Goal: Task Accomplishment & Management: Manage account settings

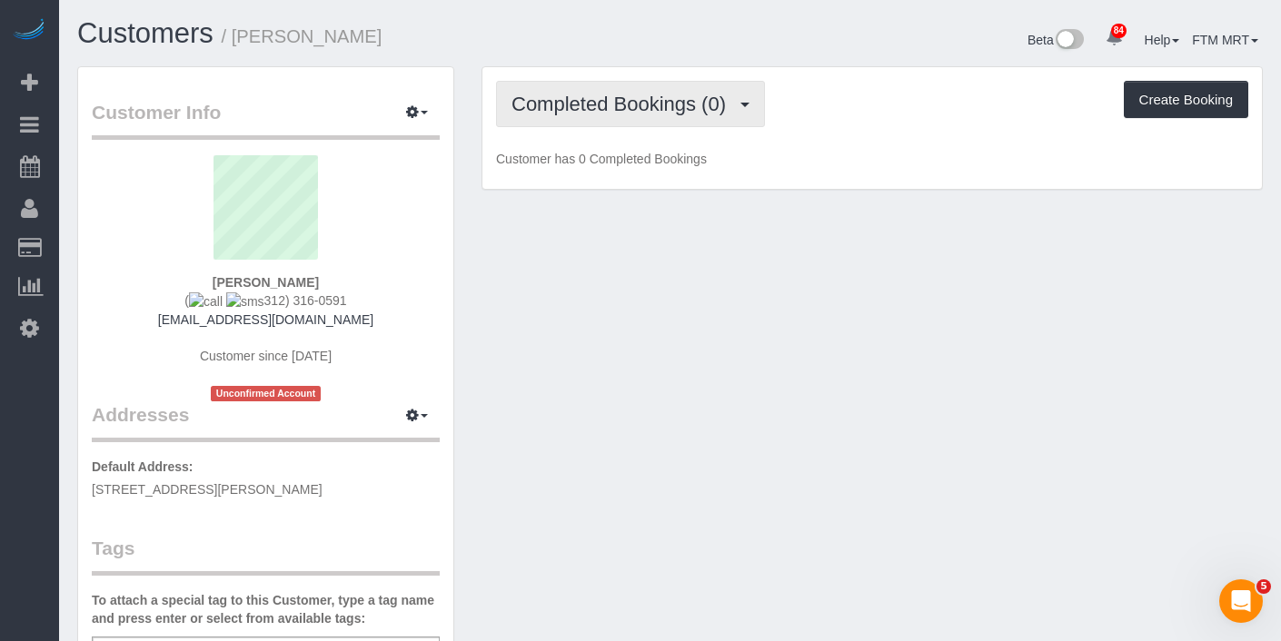
drag, startPoint x: 777, startPoint y: 102, endPoint x: 734, endPoint y: 114, distance: 44.3
click at [777, 102] on div "Completed Bookings (0) Completed Bookings (0) Upcoming Bookings (1) Cancelled B…" at bounding box center [872, 104] width 752 height 46
click at [720, 114] on button "Completed Bookings (0)" at bounding box center [630, 104] width 269 height 46
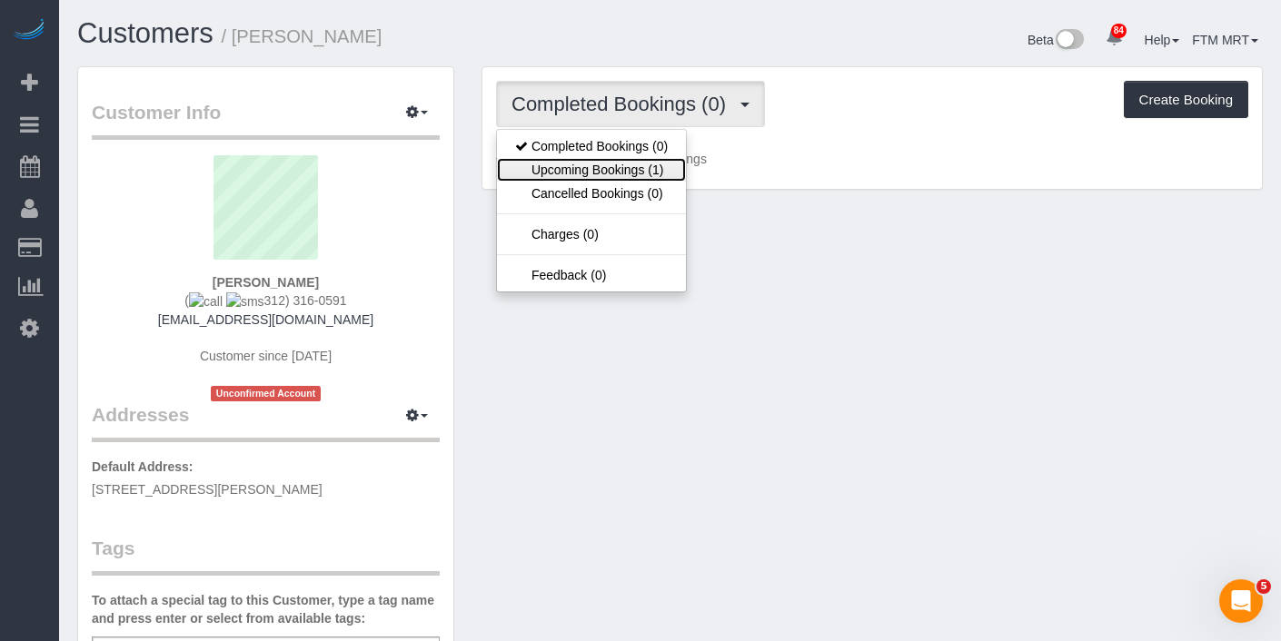
click at [636, 177] on link "Upcoming Bookings (1)" at bounding box center [591, 170] width 189 height 24
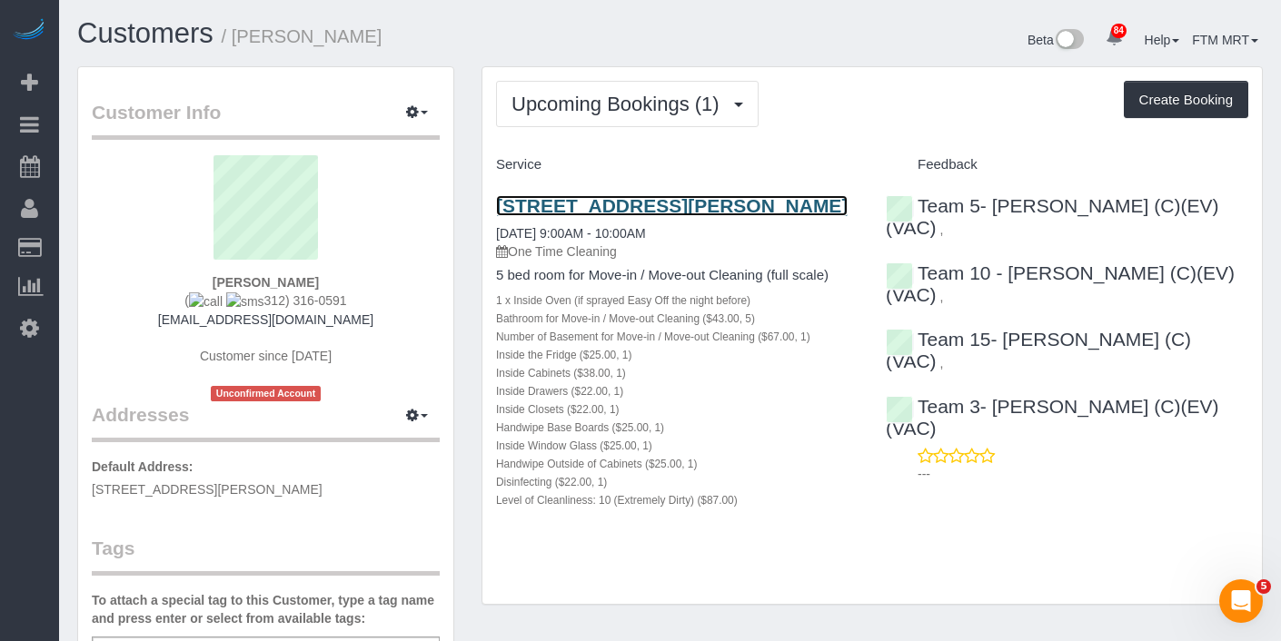
click at [563, 204] on link "1138 Judson Ave, Evanston, IL 60202" at bounding box center [672, 205] width 352 height 21
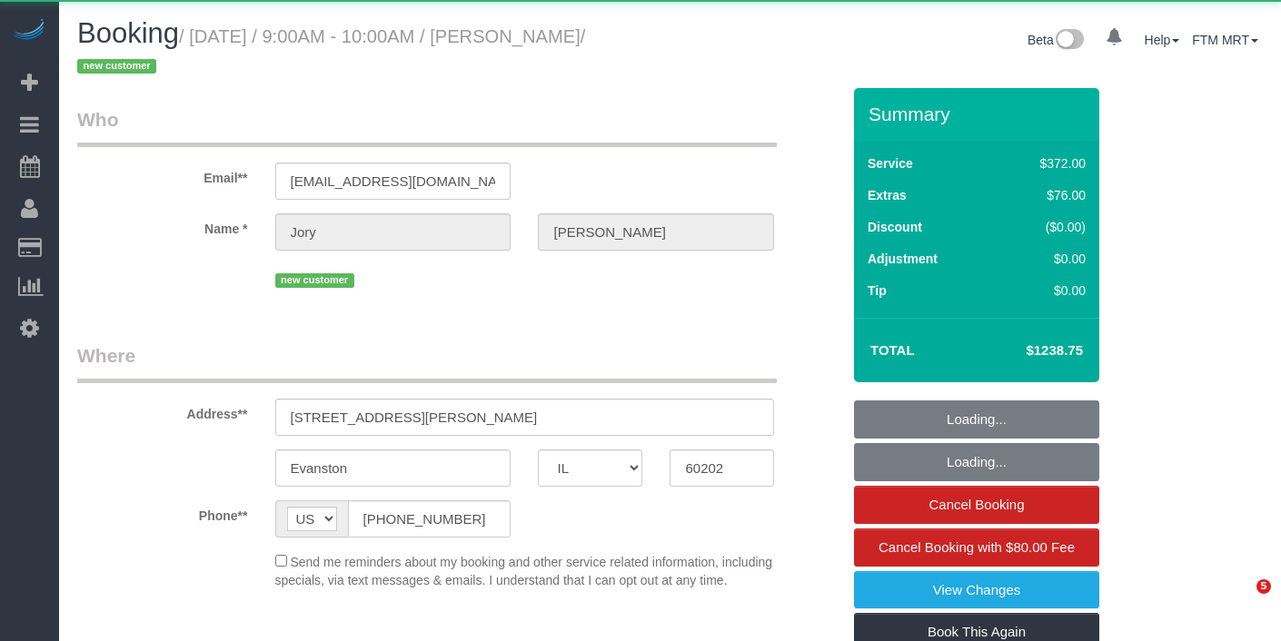
select select "IL"
select select "string:fspay-d3c64942-7081-4186-955f-4fbb25d35788"
select select "514"
select select "5"
select select "1"
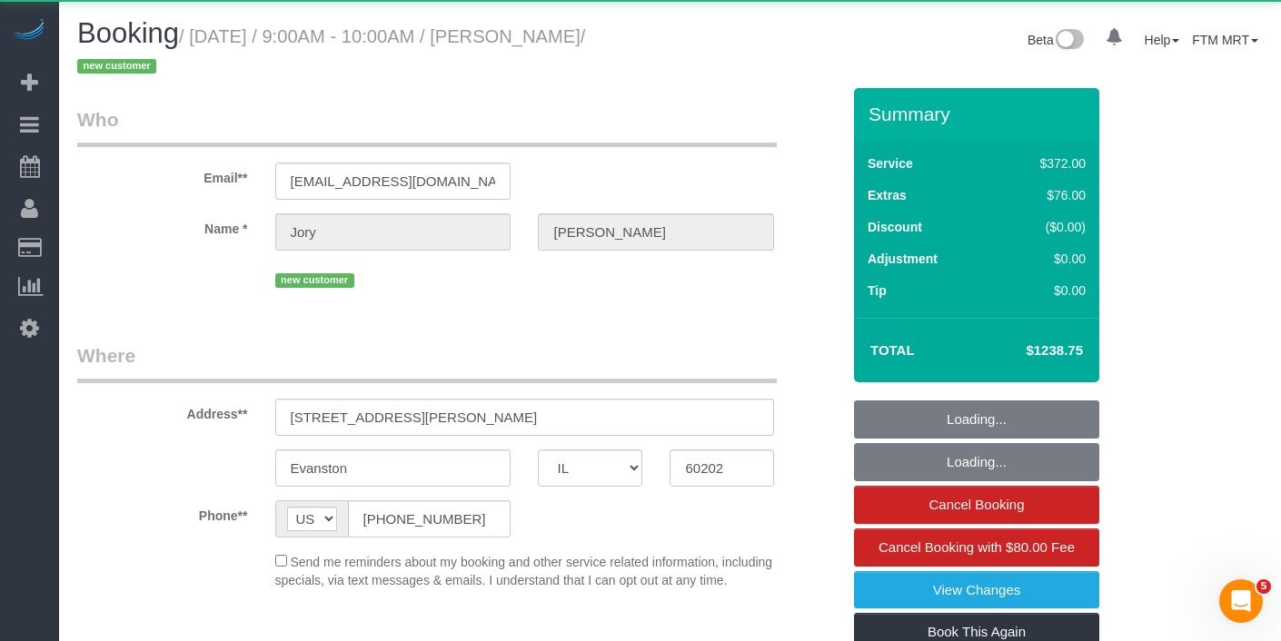
select select "10"
select select "number:1"
select select "number:69"
select select "number:139"
select select "number:104"
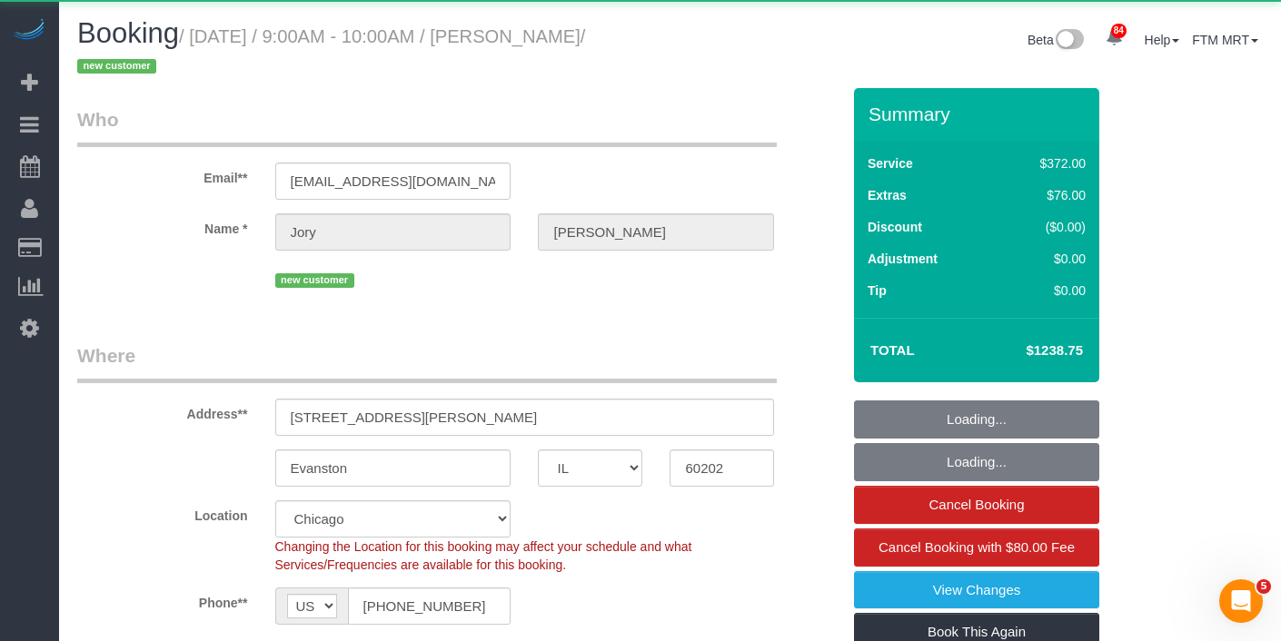
select select "object:1351"
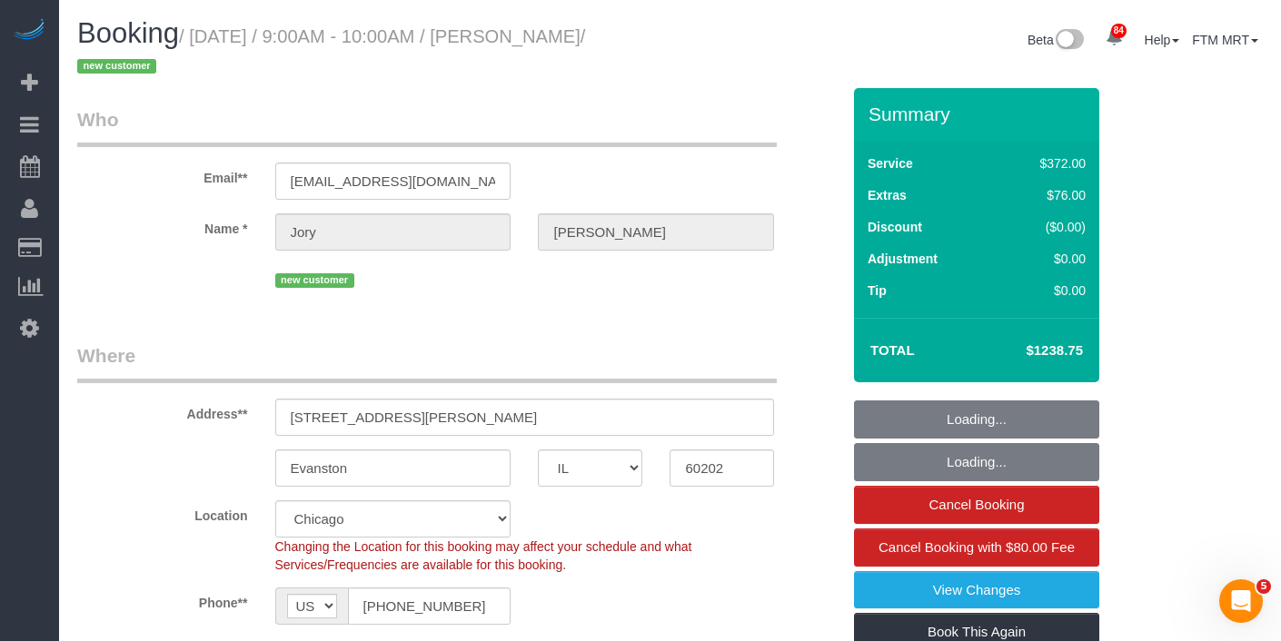
select select "spot1"
select select "5"
select select "1"
select select "10"
